Goal: Check status: Check status

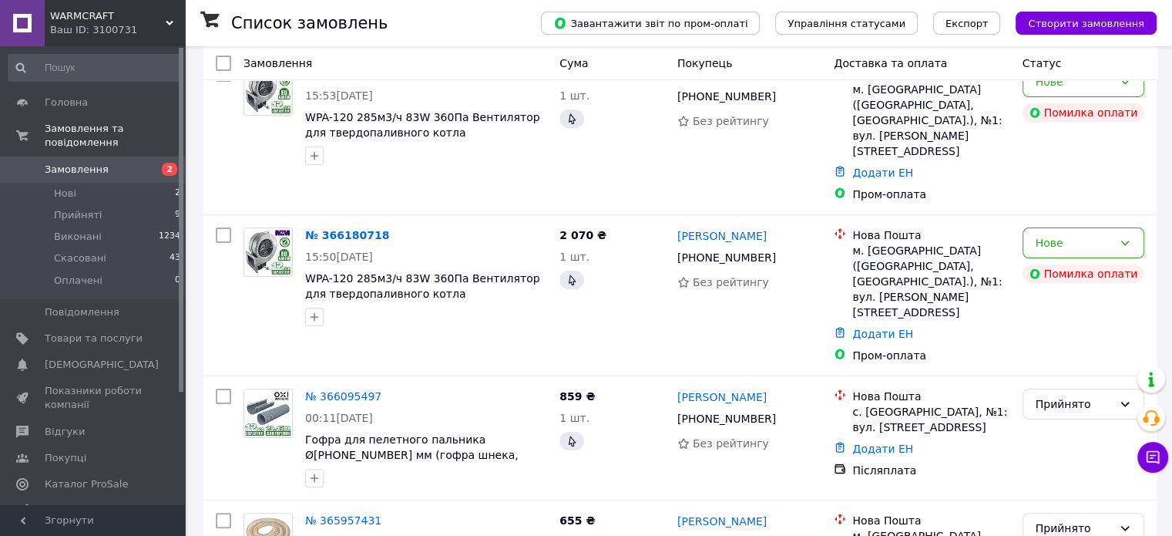
scroll to position [308, 0]
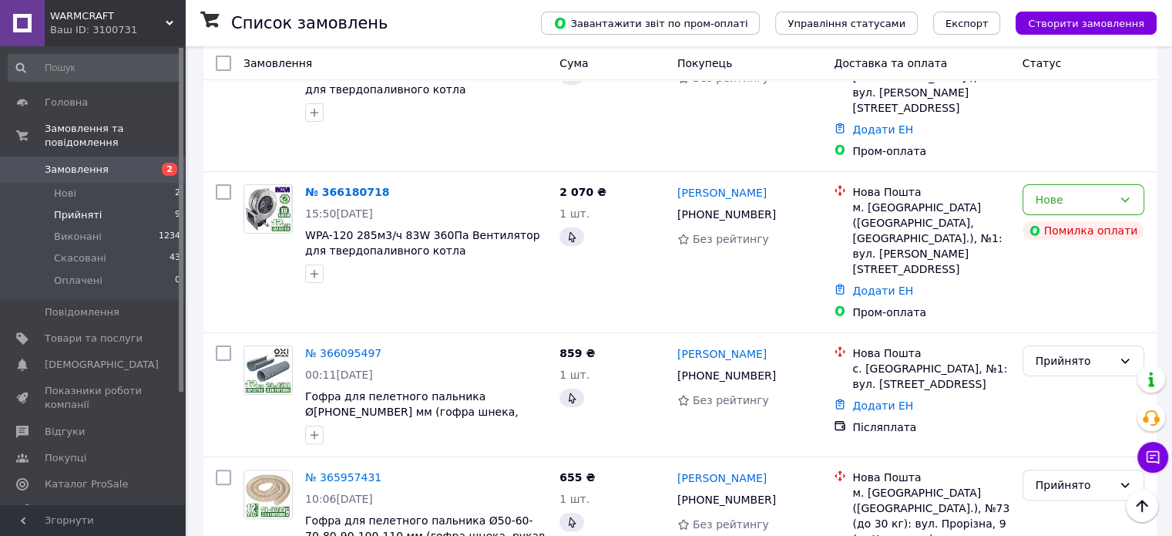
click at [73, 208] on span "Прийняті" at bounding box center [78, 215] width 48 height 14
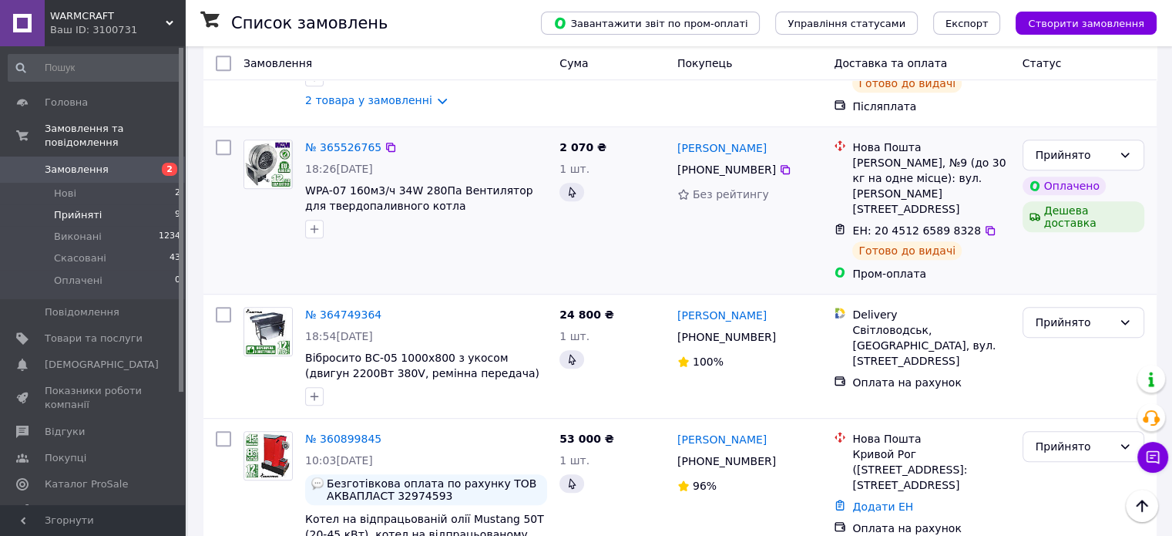
scroll to position [848, 0]
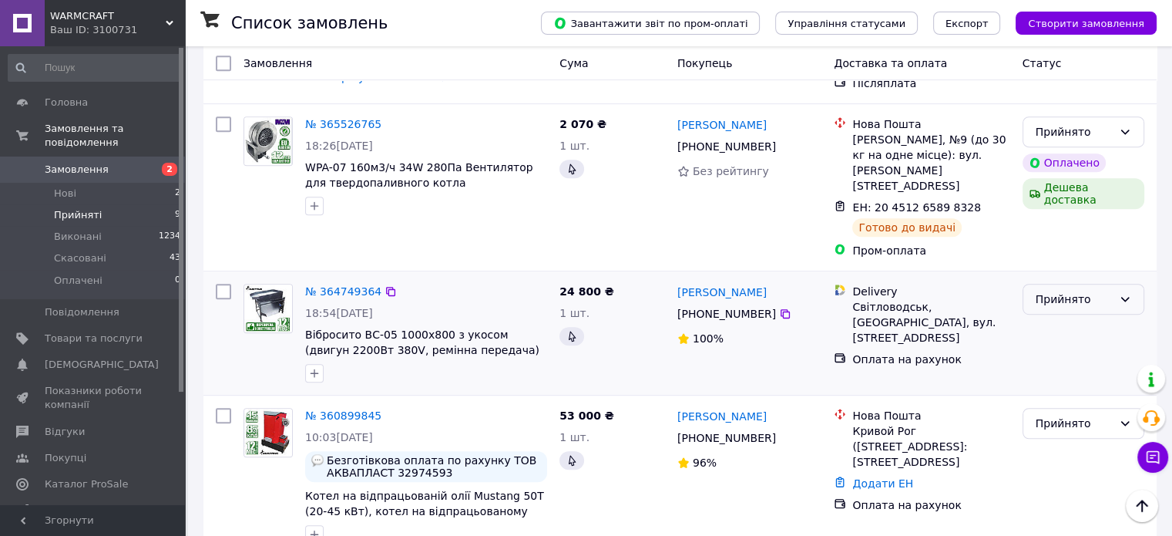
click at [1092, 291] on div "Прийнято" at bounding box center [1074, 299] width 77 height 17
click at [654, 294] on div "24 800 ₴ 1 шт." at bounding box center [612, 332] width 118 height 111
click at [1057, 291] on div "Прийнято" at bounding box center [1074, 299] width 77 height 17
click at [1061, 247] on li "Виконано" at bounding box center [1083, 254] width 120 height 28
drag, startPoint x: 660, startPoint y: 291, endPoint x: 660, endPoint y: 326, distance: 35.5
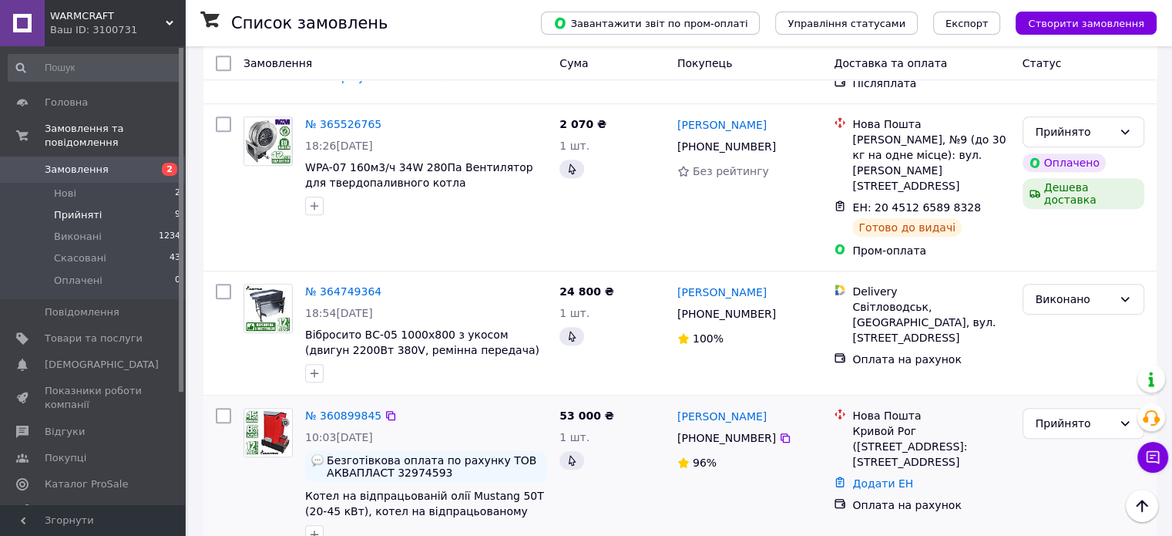
click at [637, 298] on div "24 800 ₴ 1 шт." at bounding box center [612, 332] width 118 height 111
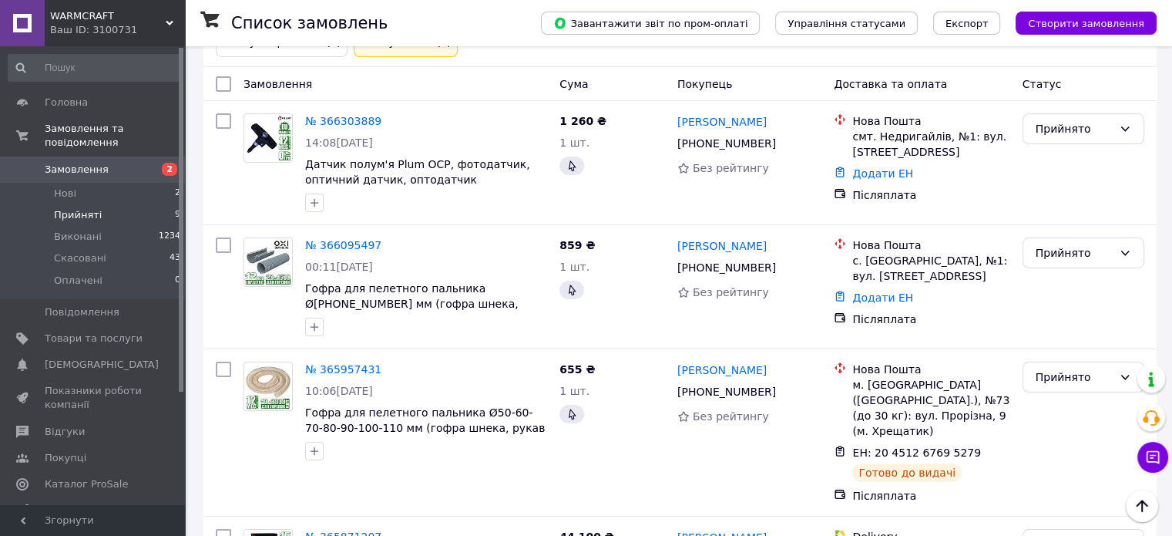
scroll to position [0, 0]
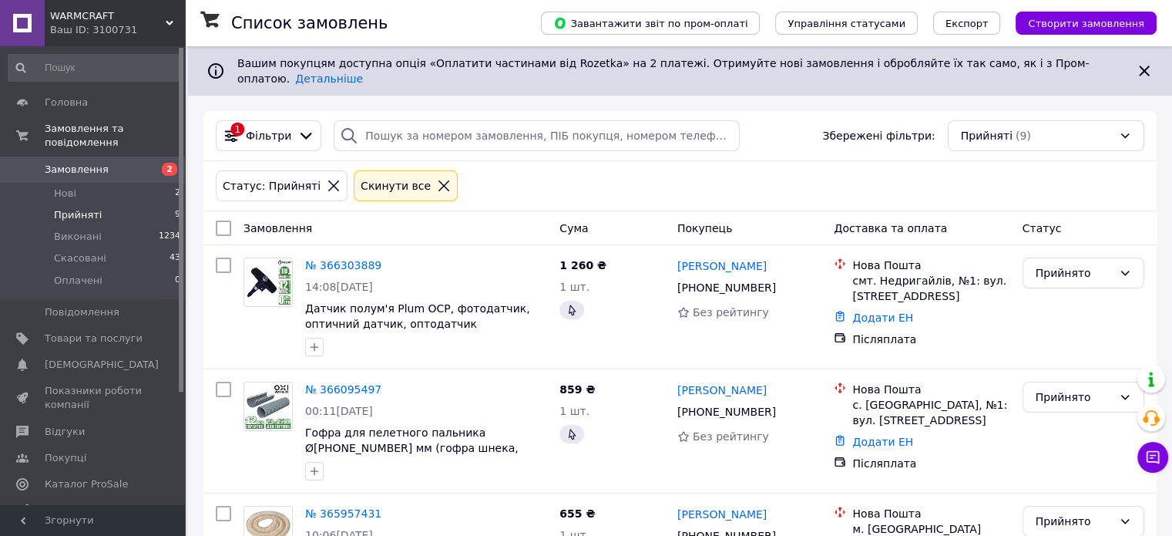
click at [327, 179] on icon at bounding box center [334, 186] width 14 height 14
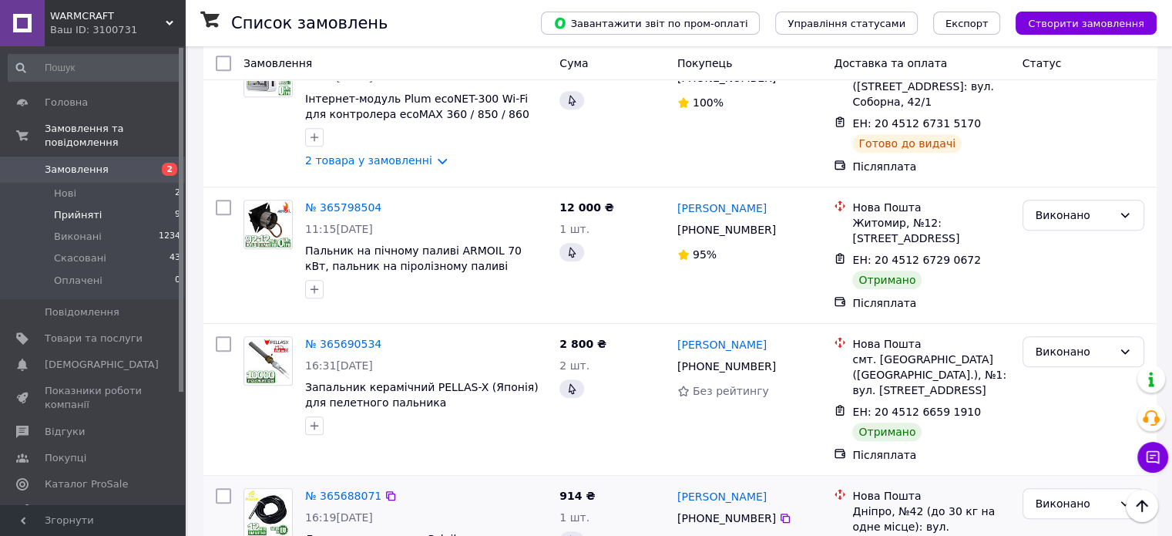
scroll to position [1079, 0]
